Goal: Transaction & Acquisition: Purchase product/service

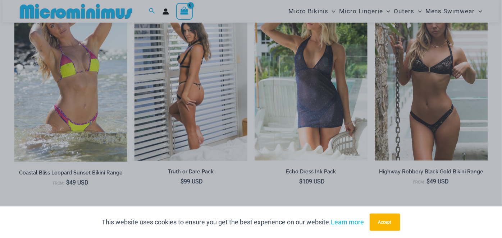
scroll to position [811, 0]
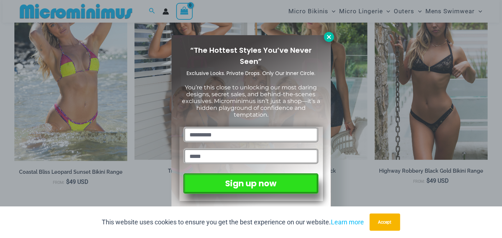
click at [330, 38] on icon at bounding box center [329, 37] width 4 height 4
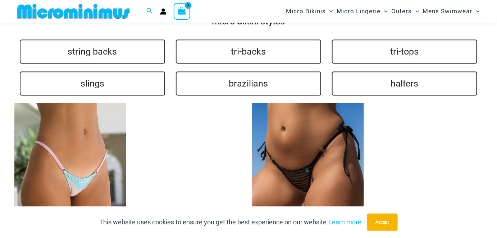
scroll to position [1626, 0]
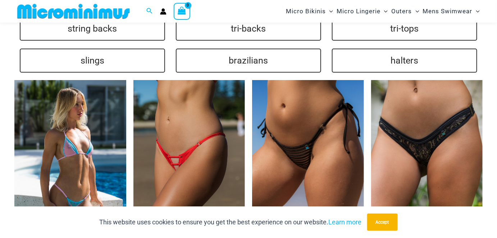
click at [47, 166] on img at bounding box center [70, 164] width 112 height 168
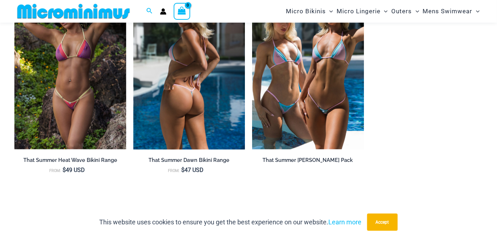
scroll to position [647, 0]
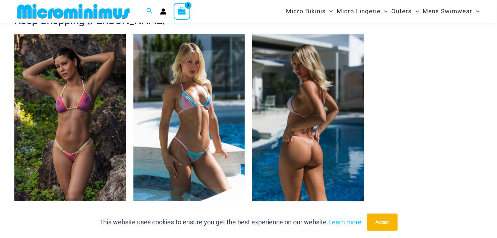
click at [320, 143] on img at bounding box center [308, 118] width 112 height 168
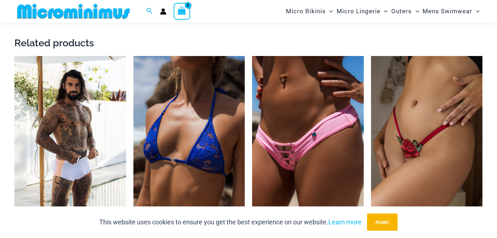
scroll to position [1144, 0]
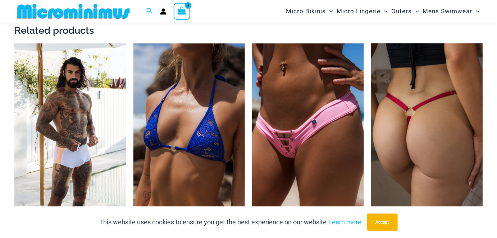
click at [426, 148] on img at bounding box center [427, 128] width 112 height 168
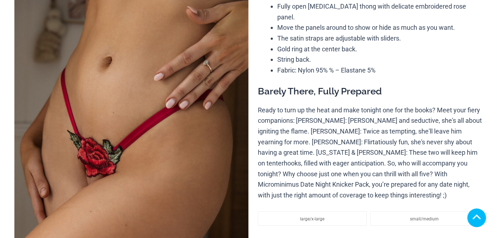
scroll to position [272, 0]
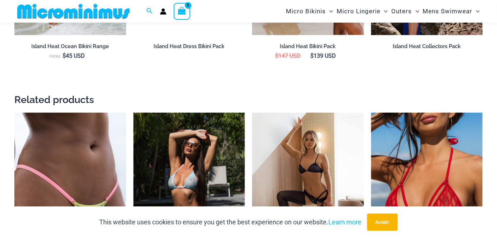
scroll to position [1130, 0]
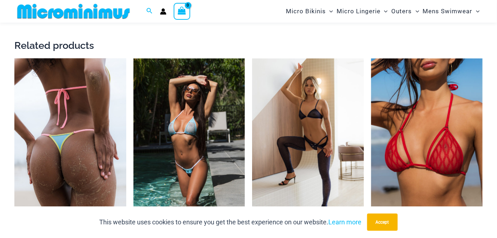
click at [81, 132] on img at bounding box center [70, 143] width 112 height 168
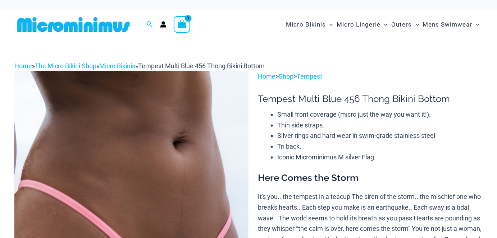
scroll to position [109, 0]
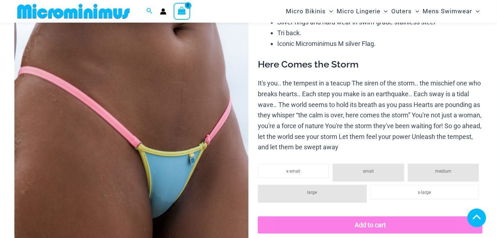
click at [212, 198] on img at bounding box center [131, 133] width 234 height 351
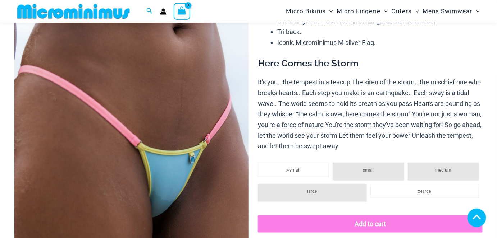
click at [200, 154] on img at bounding box center [131, 131] width 234 height 351
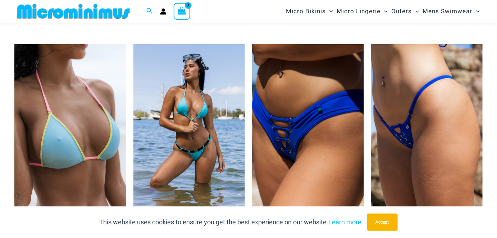
scroll to position [1307, 0]
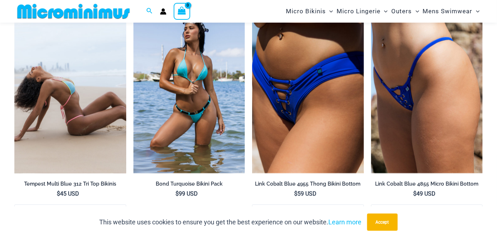
click at [89, 139] on img at bounding box center [70, 90] width 112 height 168
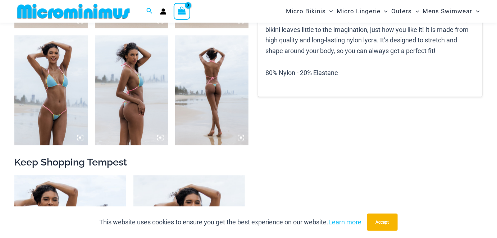
scroll to position [179, 0]
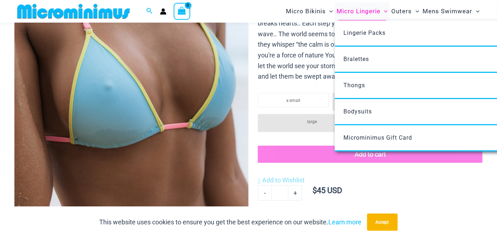
click at [375, 11] on span "Micro Lingerie" at bounding box center [358, 11] width 44 height 18
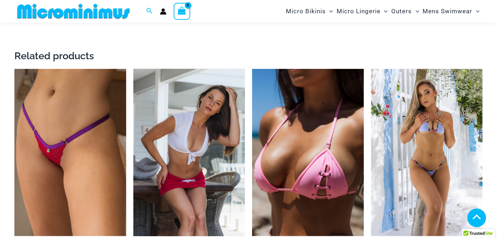
scroll to position [964, 0]
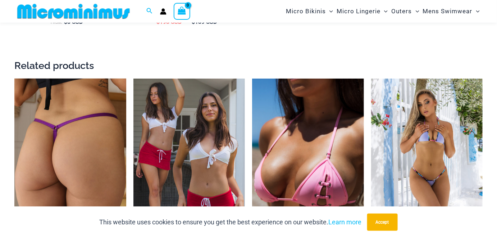
click at [70, 146] on img at bounding box center [70, 163] width 112 height 168
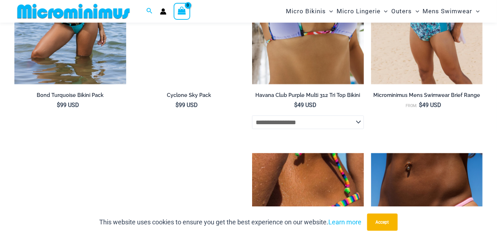
scroll to position [1349, 0]
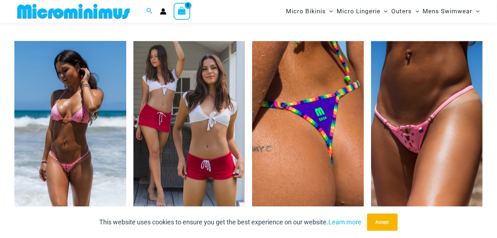
click at [68, 119] on img at bounding box center [70, 125] width 112 height 168
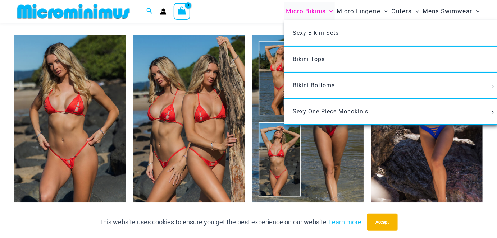
scroll to position [857, 0]
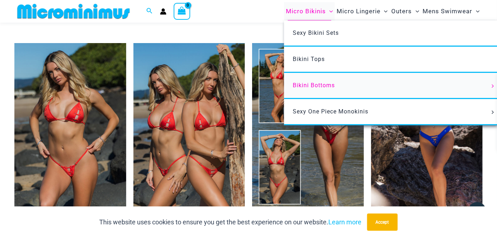
click at [307, 85] on span "Bikini Bottoms" at bounding box center [314, 85] width 42 height 7
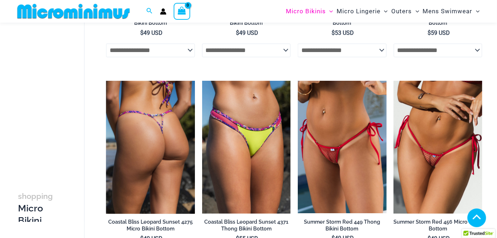
scroll to position [536, 0]
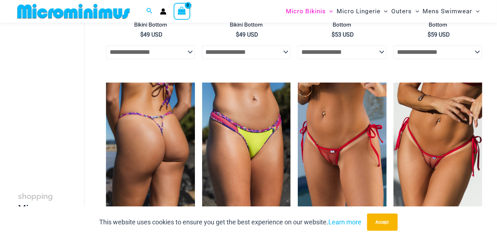
click at [153, 137] on img at bounding box center [150, 149] width 88 height 133
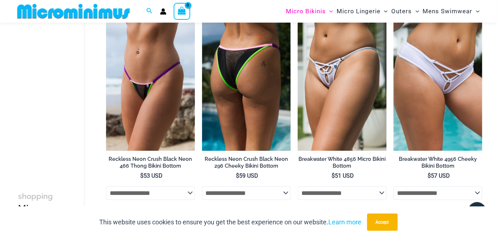
scroll to position [970, 0]
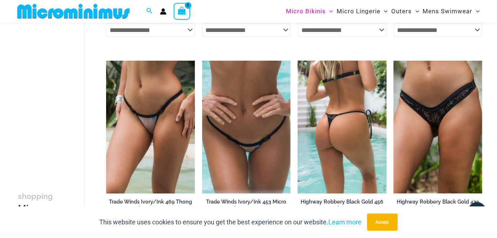
click at [335, 141] on img at bounding box center [342, 127] width 88 height 133
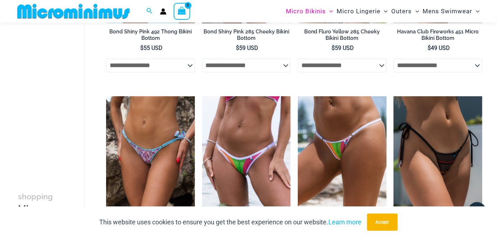
scroll to position [1565, 0]
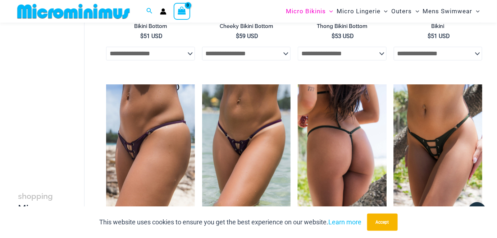
click at [324, 134] on img at bounding box center [342, 150] width 88 height 133
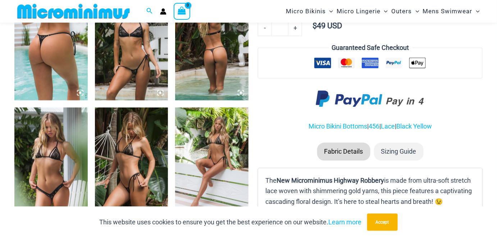
scroll to position [429, 0]
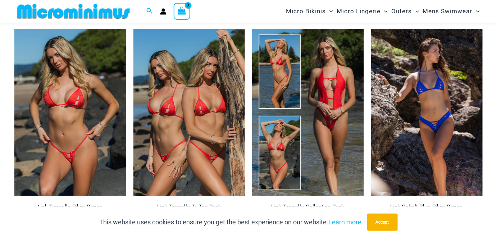
scroll to position [919, 0]
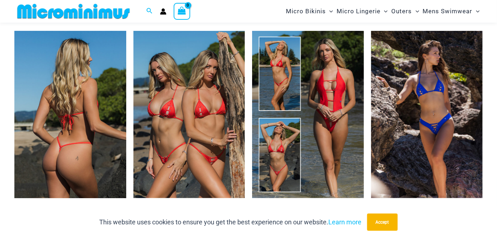
click at [85, 119] on img at bounding box center [70, 115] width 112 height 168
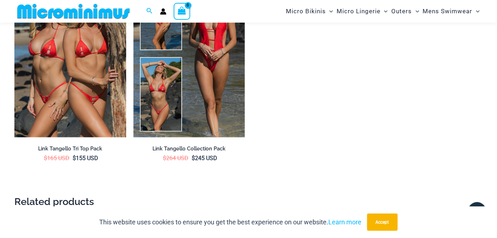
scroll to position [1361, 0]
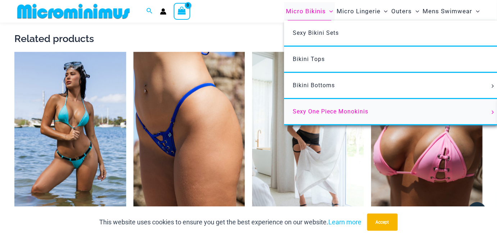
click at [324, 110] on span "Sexy One Piece Monokinis" at bounding box center [330, 111] width 75 height 7
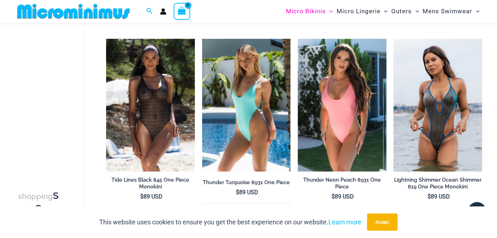
scroll to position [1029, 0]
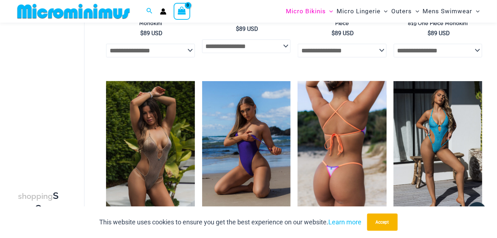
click at [354, 169] on img at bounding box center [342, 147] width 88 height 133
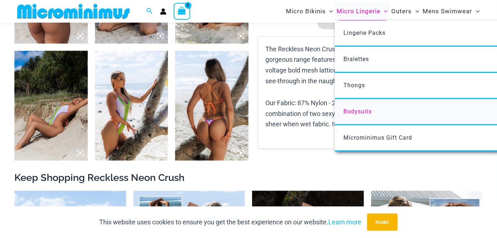
scroll to position [486, 0]
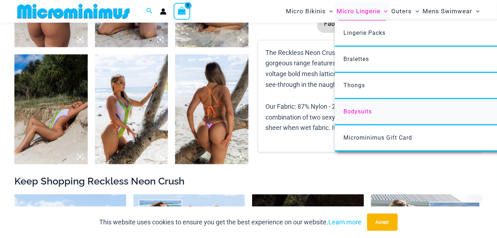
click at [367, 111] on span "Bodysuits" at bounding box center [357, 111] width 28 height 7
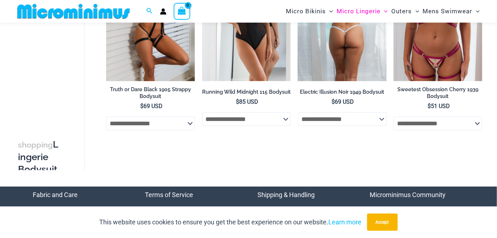
scroll to position [80, 0]
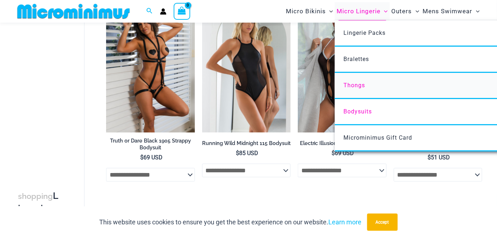
click at [357, 83] on span "Thongs" at bounding box center [354, 85] width 22 height 7
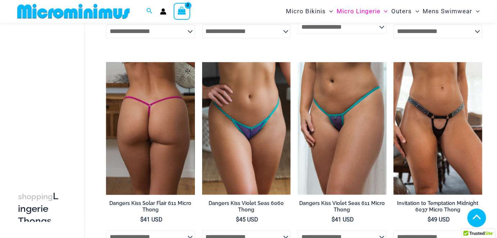
scroll to position [426, 0]
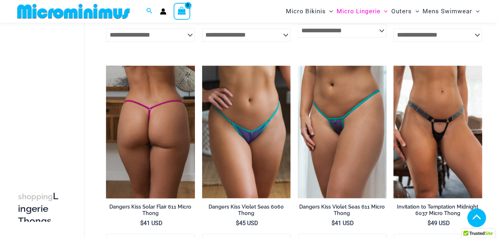
click at [167, 99] on img at bounding box center [150, 132] width 88 height 133
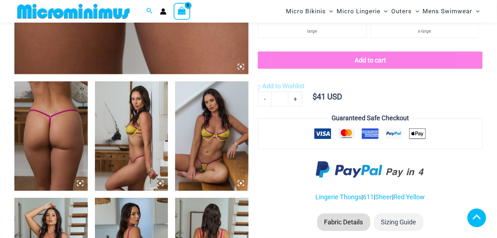
scroll to position [813, 0]
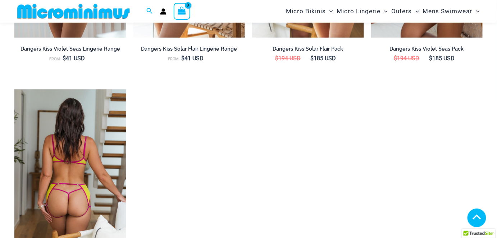
click at [114, 141] on img at bounding box center [70, 174] width 112 height 168
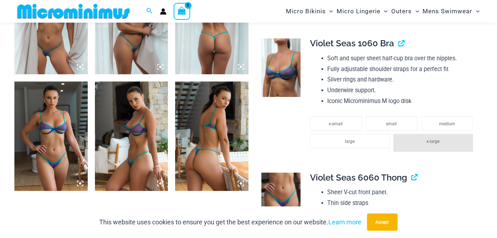
scroll to position [803, 0]
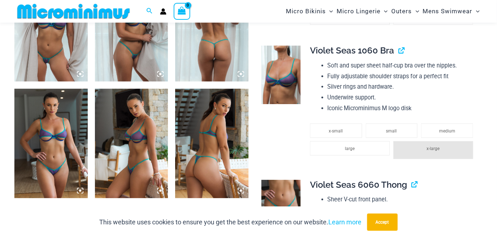
click at [65, 65] on img at bounding box center [50, 27] width 73 height 110
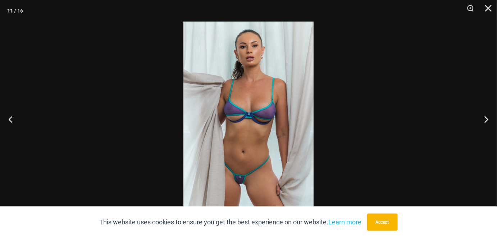
click at [264, 127] on img at bounding box center [248, 119] width 130 height 195
